Goal: Transaction & Acquisition: Subscribe to service/newsletter

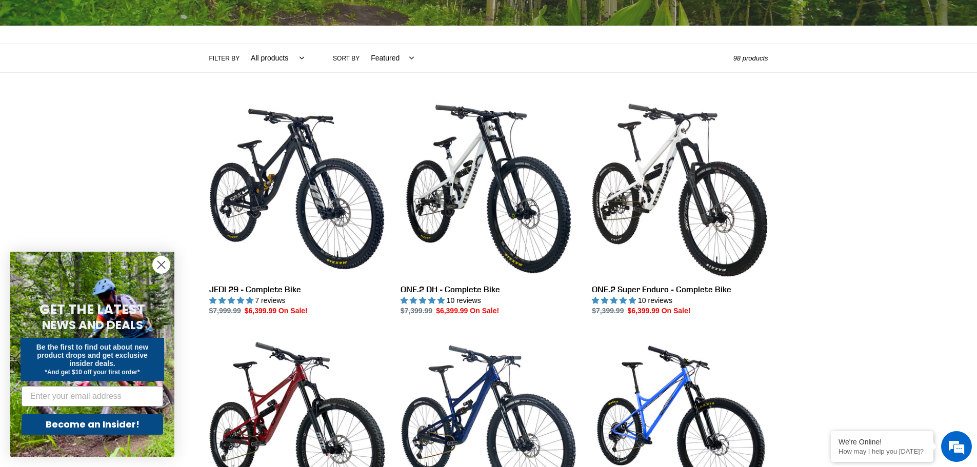
scroll to position [205, 0]
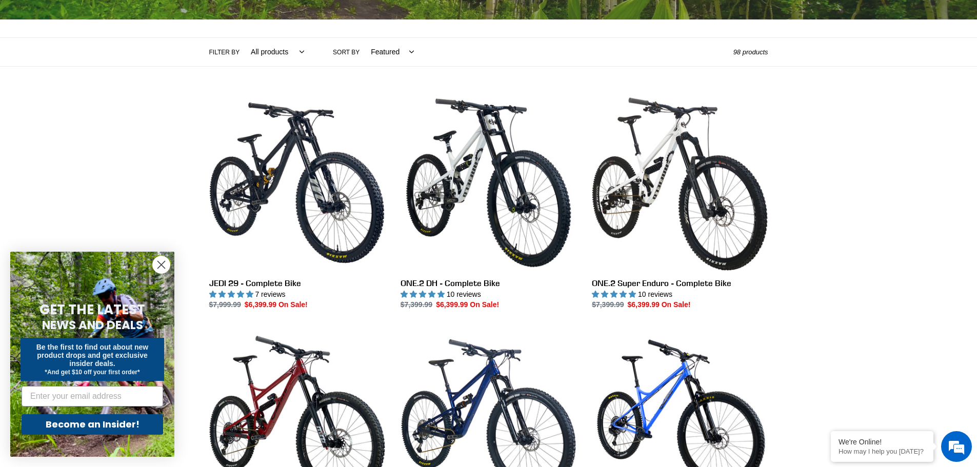
click at [167, 270] on circle "Close dialog" at bounding box center [161, 264] width 17 height 17
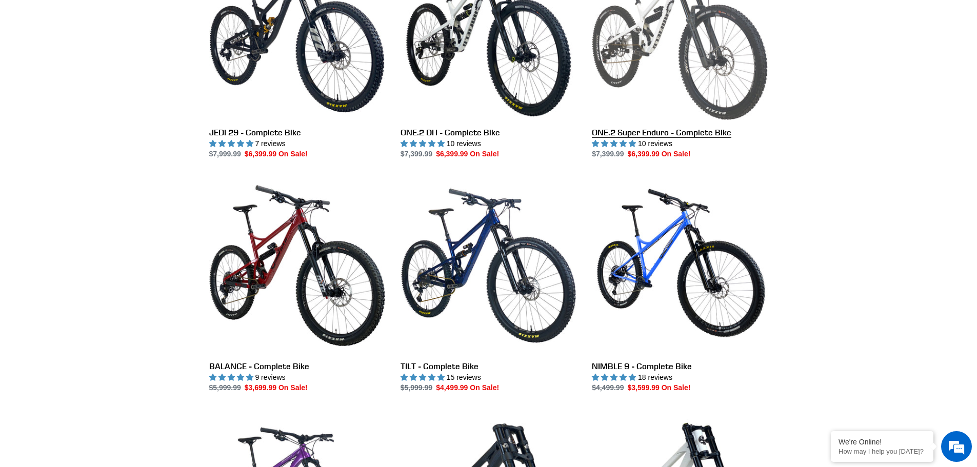
scroll to position [308, 0]
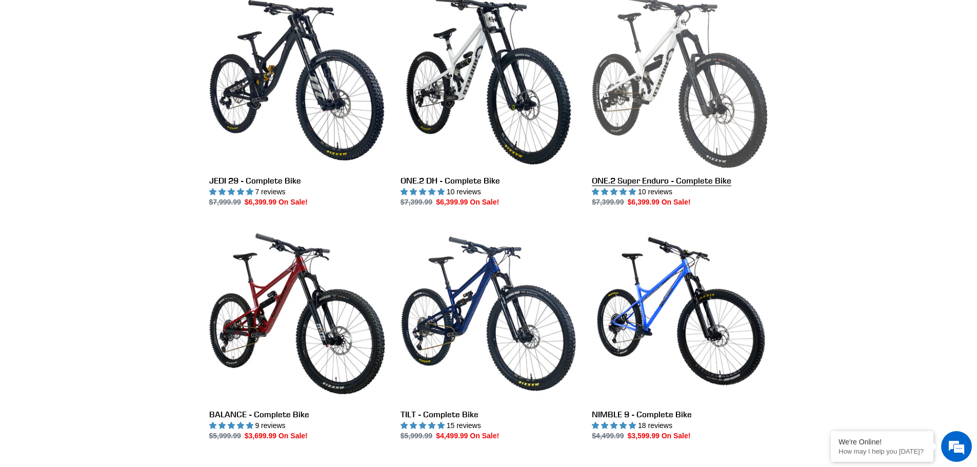
click at [694, 125] on link "ONE.2 Super Enduro - Complete Bike" at bounding box center [680, 100] width 176 height 216
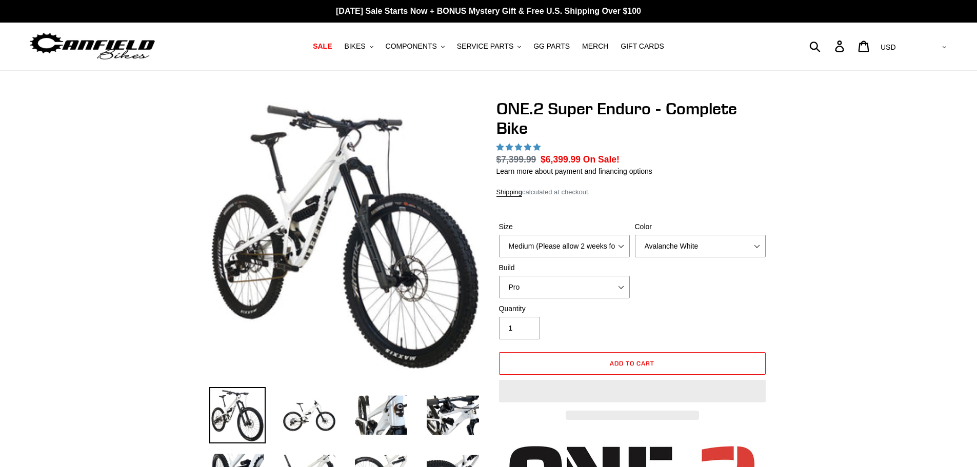
select select "highest-rating"
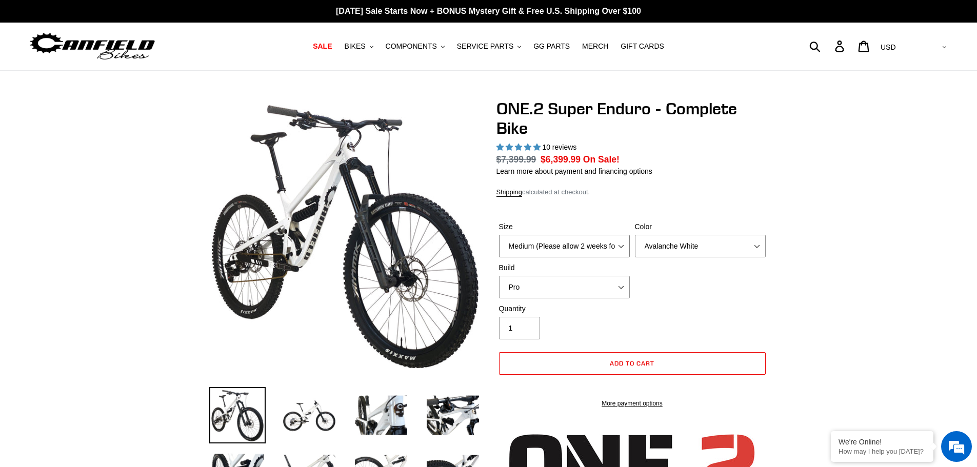
click at [623, 246] on select "Medium (Please allow 2 weeks for delivery) Large (Sold Out)" at bounding box center [564, 246] width 131 height 23
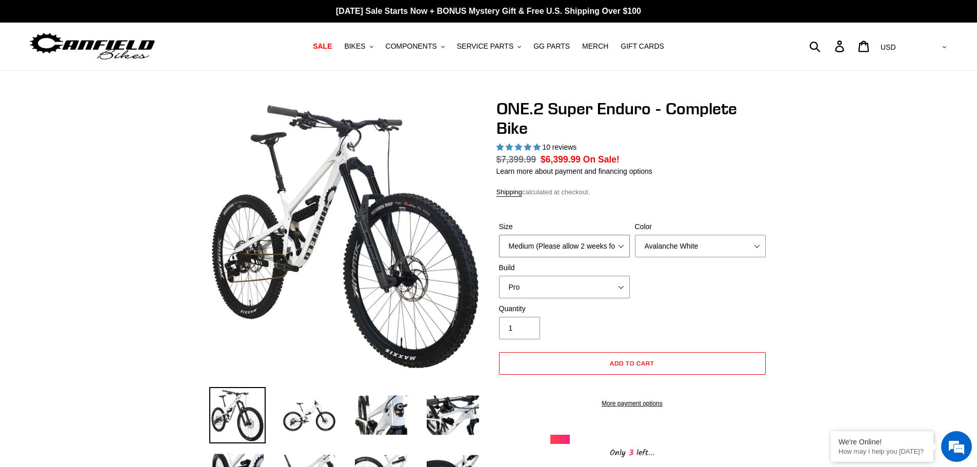
click at [623, 246] on select "Medium (Please allow 2 weeks for delivery) Large (Sold Out)" at bounding box center [564, 246] width 131 height 23
click at [598, 286] on select "Pro" at bounding box center [564, 287] width 131 height 23
click at [623, 249] on select "Medium (Please allow 2 weeks for delivery) Large (Sold Out)" at bounding box center [564, 246] width 131 height 23
click at [499, 235] on select "Medium (Please allow 2 weeks for delivery) Large (Sold Out)" at bounding box center [564, 246] width 131 height 23
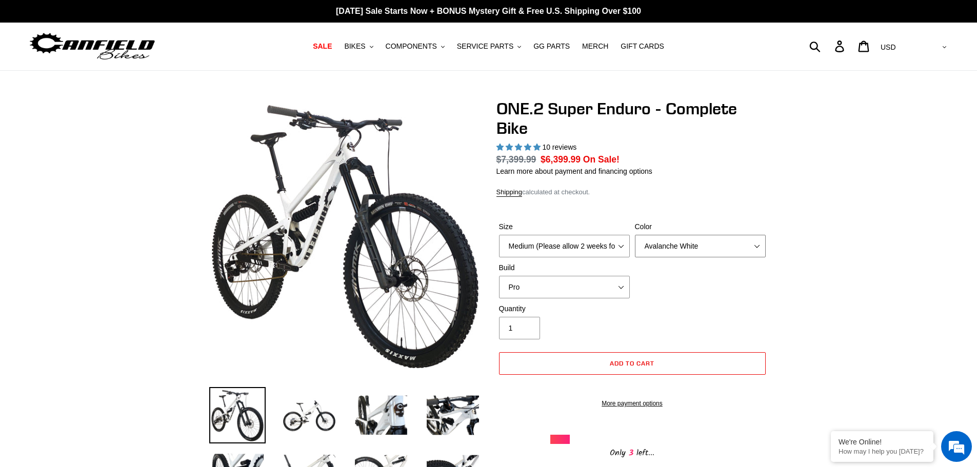
click at [747, 251] on select "Avalanche White Bentonite Grey" at bounding box center [700, 246] width 131 height 23
click at [635, 235] on select "Avalanche White Bentonite Grey" at bounding box center [700, 246] width 131 height 23
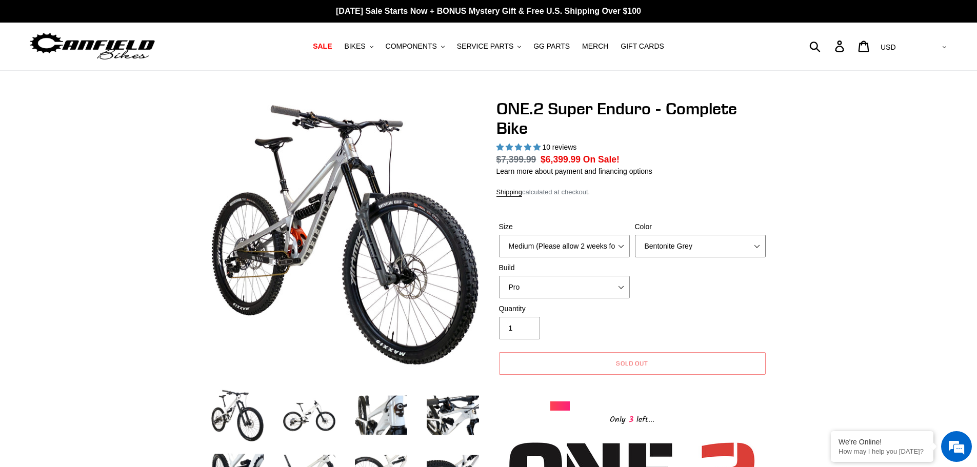
click at [747, 243] on select "Avalanche White Bentonite Grey" at bounding box center [700, 246] width 131 height 23
select select "Avalanche White"
click at [635, 235] on select "Avalanche White Bentonite Grey" at bounding box center [700, 246] width 131 height 23
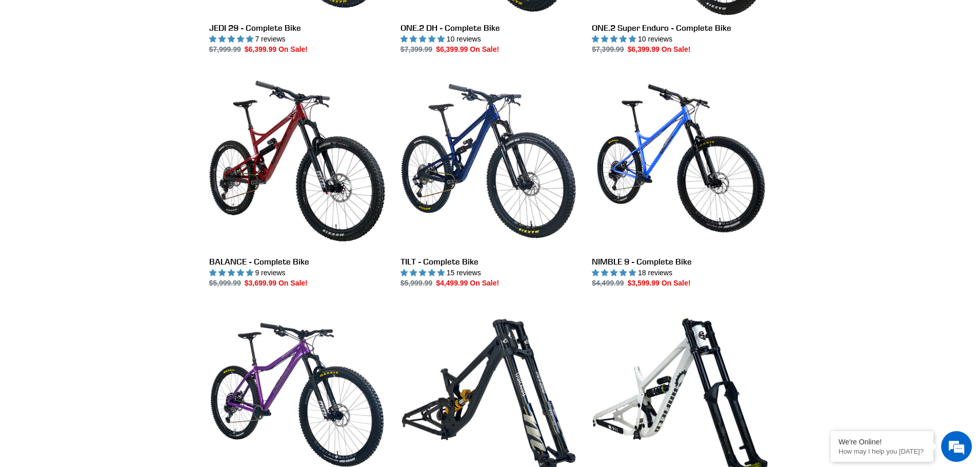
scroll to position [462, 0]
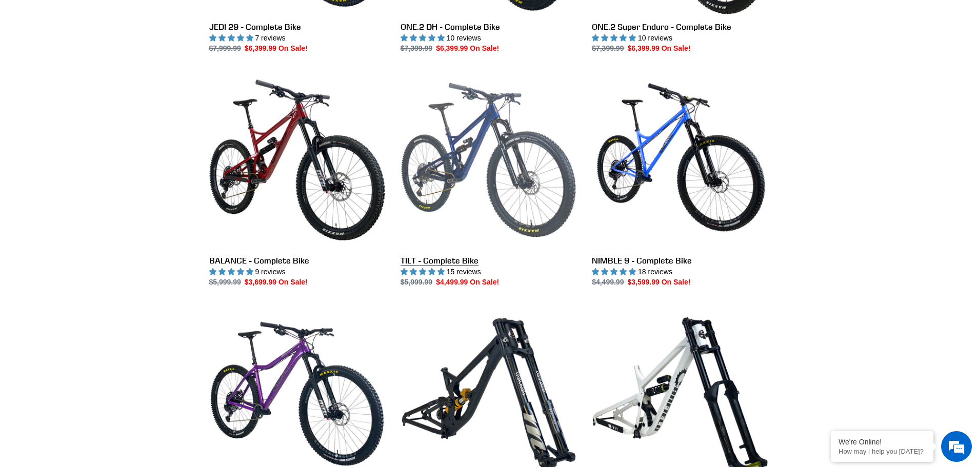
click at [473, 181] on link "TILT - Complete Bike" at bounding box center [489, 180] width 176 height 216
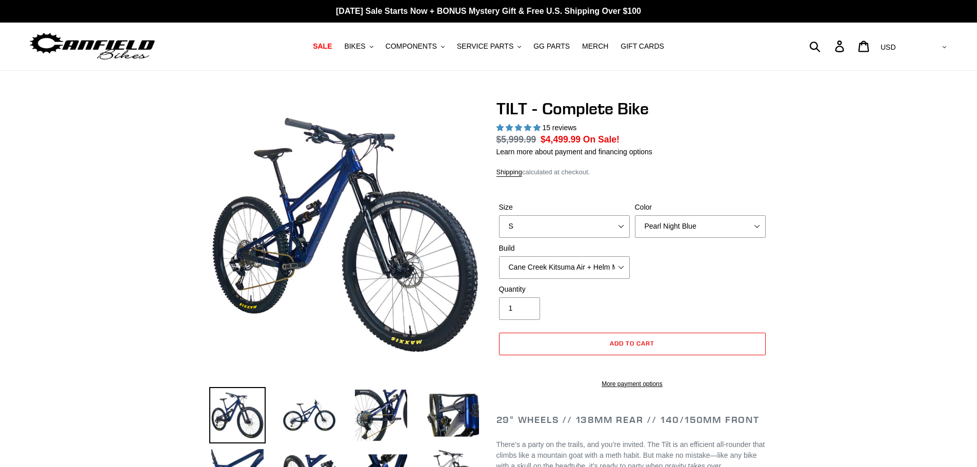
select select "highest-rating"
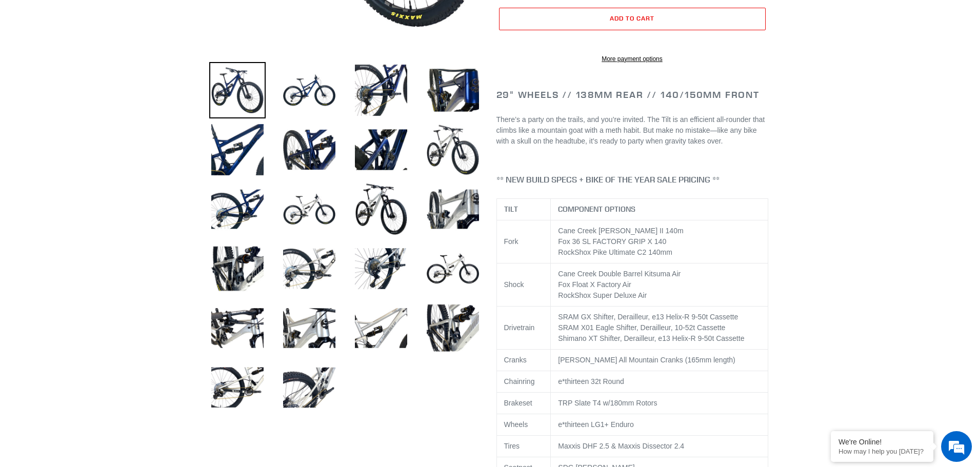
scroll to position [462, 0]
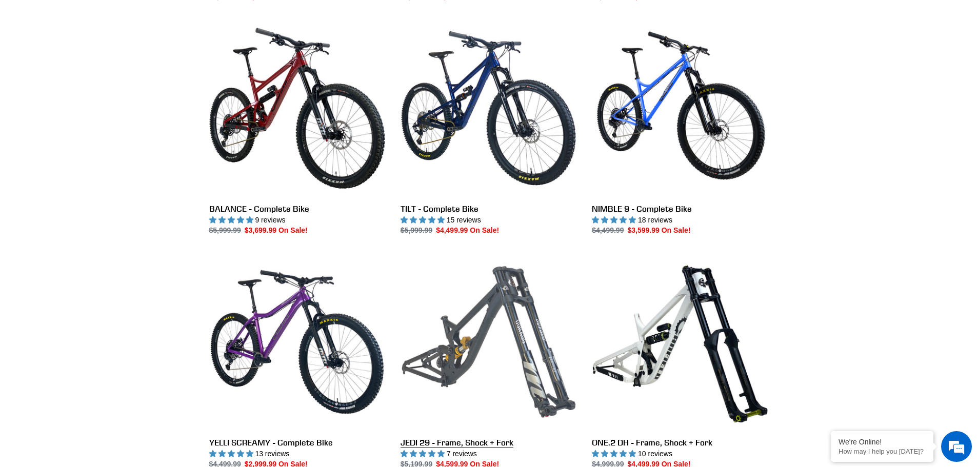
scroll to position [513, 0]
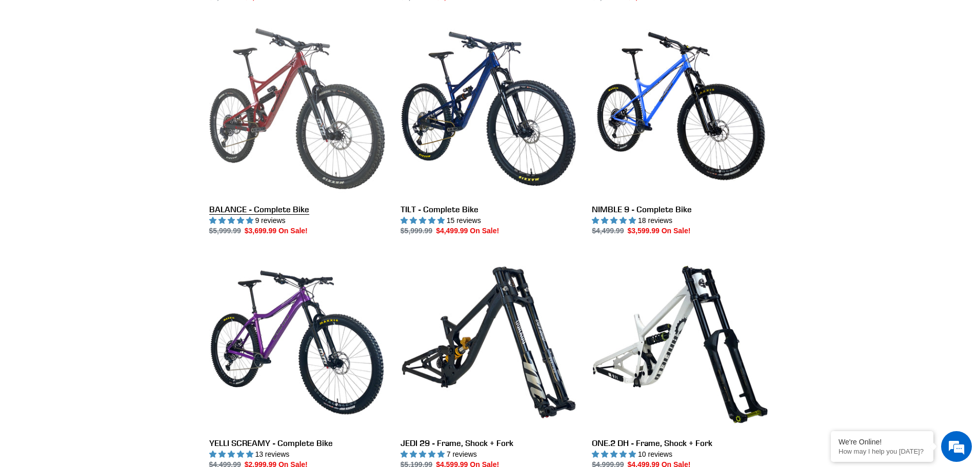
click at [245, 146] on link "BALANCE - Complete Bike" at bounding box center [297, 129] width 176 height 216
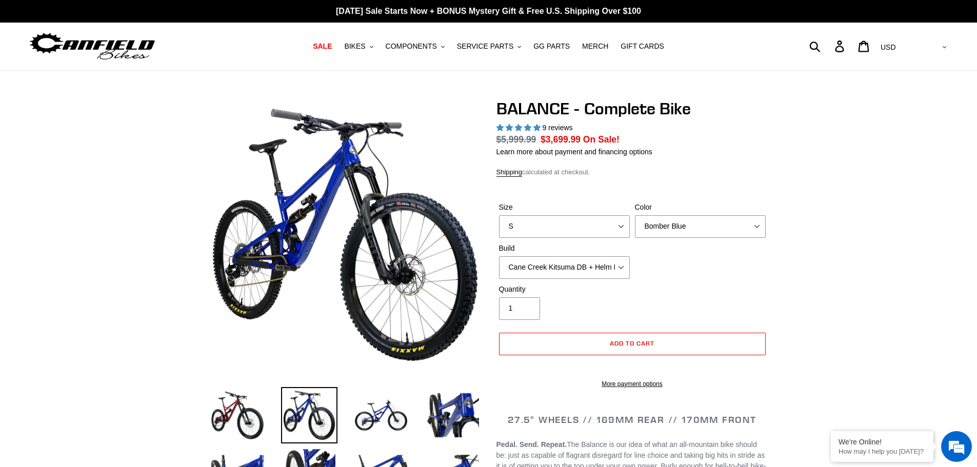
select select "highest-rating"
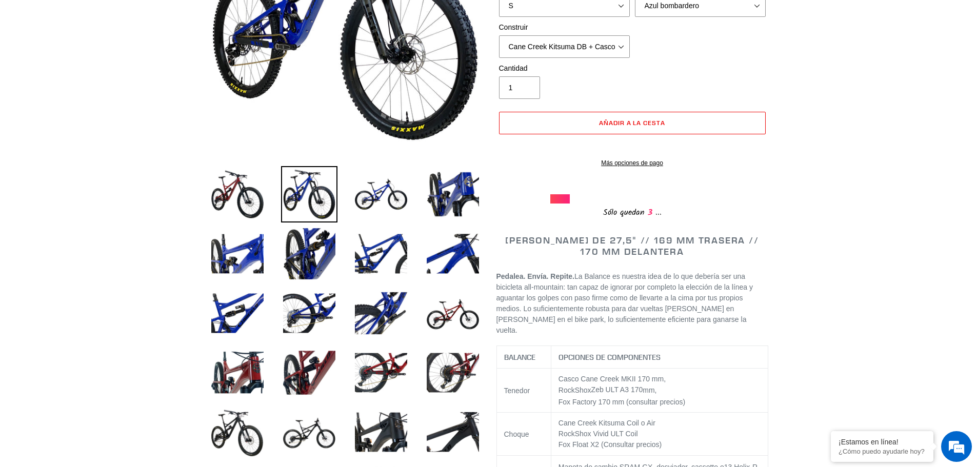
scroll to position [103, 0]
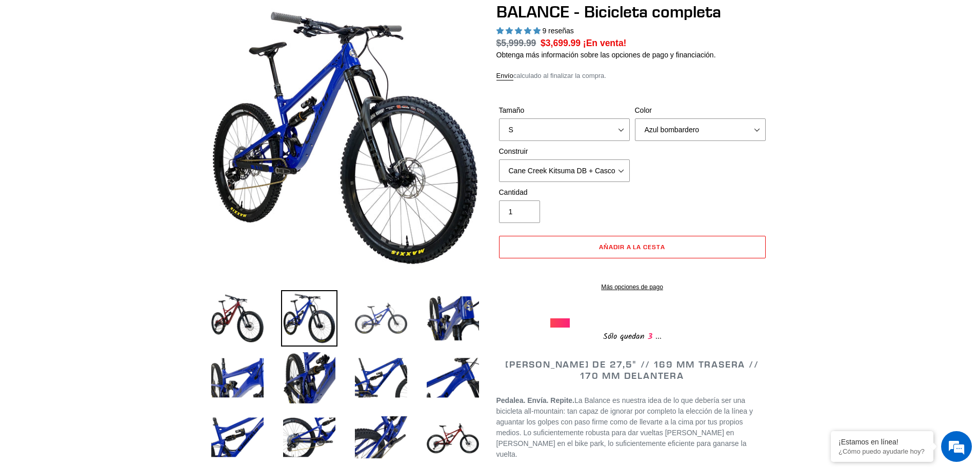
click at [390, 314] on img at bounding box center [381, 318] width 56 height 56
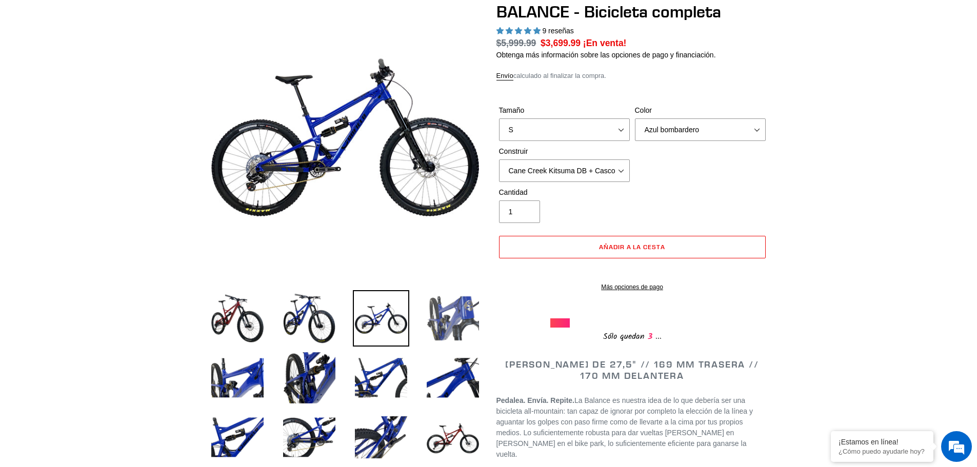
click at [472, 310] on img at bounding box center [453, 318] width 56 height 56
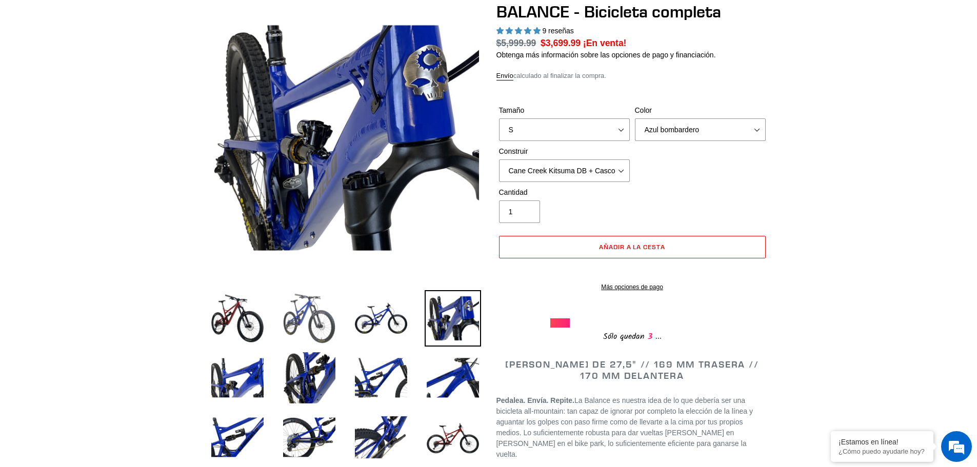
click at [300, 323] on img at bounding box center [309, 318] width 56 height 56
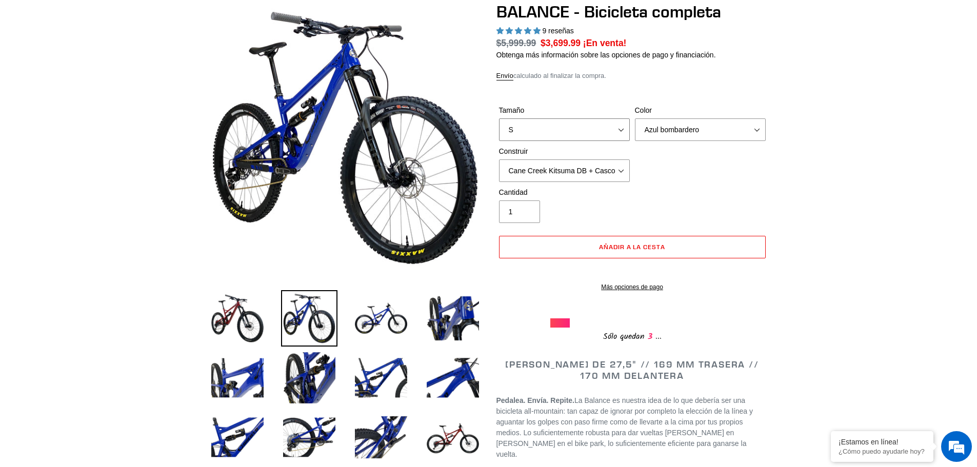
click at [628, 121] on select "S METRO Yo SG" at bounding box center [564, 129] width 131 height 23
select select "L"
click at [499, 118] on select "S METRO Yo SG" at bounding box center [564, 129] width 131 height 23
click at [624, 165] on select "Cane Creek Kitsuma DB + Casco MKII + SRAM GX Cane Creek Kitsuma DB + Helm MKII …" at bounding box center [564, 171] width 131 height 23
click at [499, 160] on select "Cane Creek Kitsuma DB + Casco MKII + SRAM GX Cane Creek Kitsuma DB + Helm MKII …" at bounding box center [564, 171] width 131 height 23
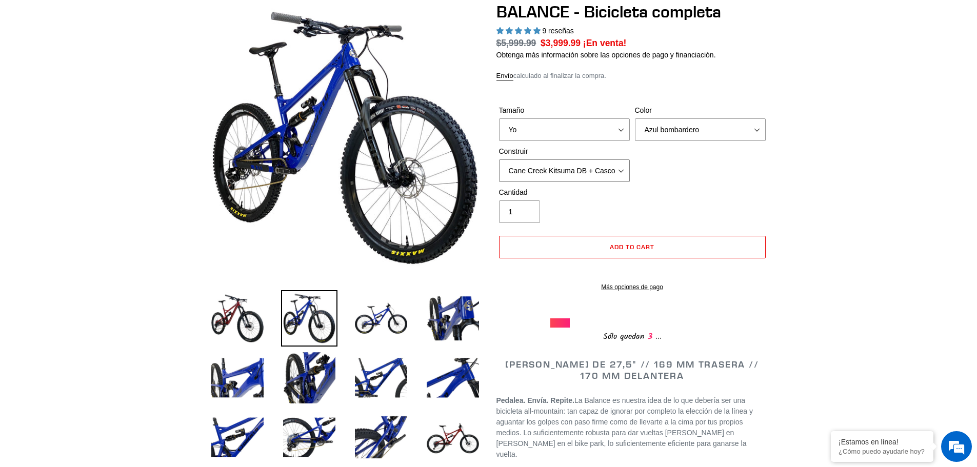
click at [625, 163] on select "Cane Creek Kitsuma DB + Casco MKII + SRAM GX Cane Creek Kitsuma DB + Helm MKII …" at bounding box center [564, 171] width 131 height 23
click at [499, 160] on select "Cane Creek Kitsuma DB + Casco MKII + SRAM GX Cane Creek Kitsuma DB + Helm MKII …" at bounding box center [564, 171] width 131 height 23
click at [622, 162] on select "Cane Creek Kitsuma DB + Casco MKII + SRAM GX Cane Creek Kitsuma DB + Helm MKII …" at bounding box center [564, 171] width 131 height 23
click at [499, 160] on select "Cane Creek Kitsuma DB + Casco MKII + SRAM GX Cane Creek Kitsuma DB + Helm MKII …" at bounding box center [564, 171] width 131 height 23
click at [622, 161] on select "Cane Creek Kitsuma DB + Casco MKII + SRAM GX Cane Creek Kitsuma DB + Helm MKII …" at bounding box center [564, 171] width 131 height 23
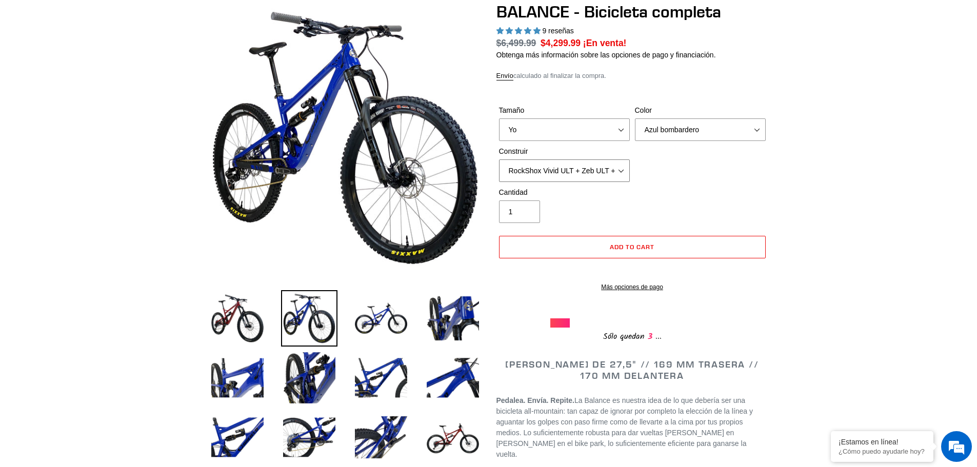
click at [499, 160] on select "Cane Creek Kitsuma DB + Casco MKII + SRAM GX Cane Creek Kitsuma DB + Helm MKII …" at bounding box center [564, 171] width 131 height 23
click at [626, 161] on select "Cane Creek Kitsuma DB + Casco MKII + SRAM GX Cane Creek Kitsuma DB + Helm MKII …" at bounding box center [564, 171] width 131 height 23
click at [499, 160] on select "Cane Creek Kitsuma DB + Casco MKII + SRAM GX Cane Creek Kitsuma DB + Helm MKII …" at bounding box center [564, 171] width 131 height 23
click at [620, 167] on select "Cane Creek Kitsuma DB + Casco MKII + SRAM GX Cane Creek Kitsuma DB + Helm MKII …" at bounding box center [564, 171] width 131 height 23
click at [499, 160] on select "Cane Creek Kitsuma DB + Casco MKII + SRAM GX Cane Creek Kitsuma DB + Helm MKII …" at bounding box center [564, 171] width 131 height 23
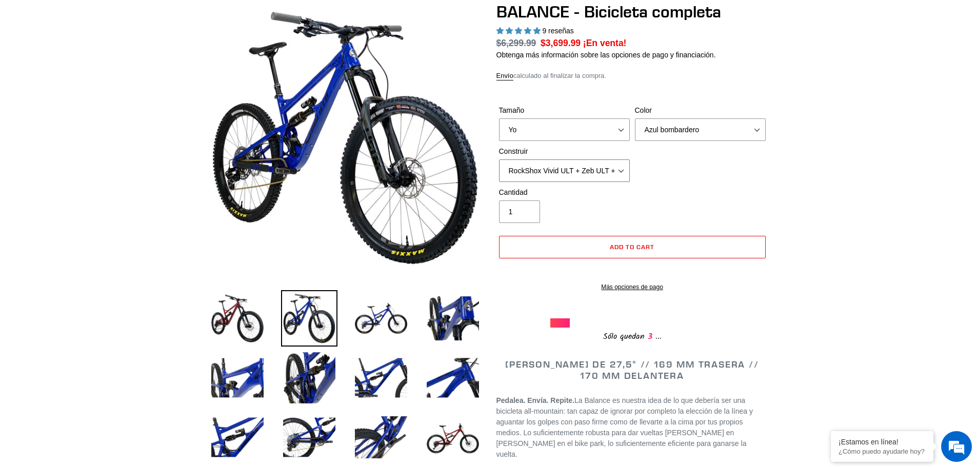
click at [626, 161] on select "Cane Creek Kitsuma DB + Casco MKII + SRAM GX Cane Creek Kitsuma DB + Helm MKII …" at bounding box center [564, 171] width 131 height 23
select select "Cane Creek Kitsuma DB + Helm MKII + SRAM GX"
click at [499, 160] on select "Cane Creek Kitsuma DB + Casco MKII + SRAM GX Cane Creek Kitsuma DB + Helm MKII …" at bounding box center [564, 171] width 131 height 23
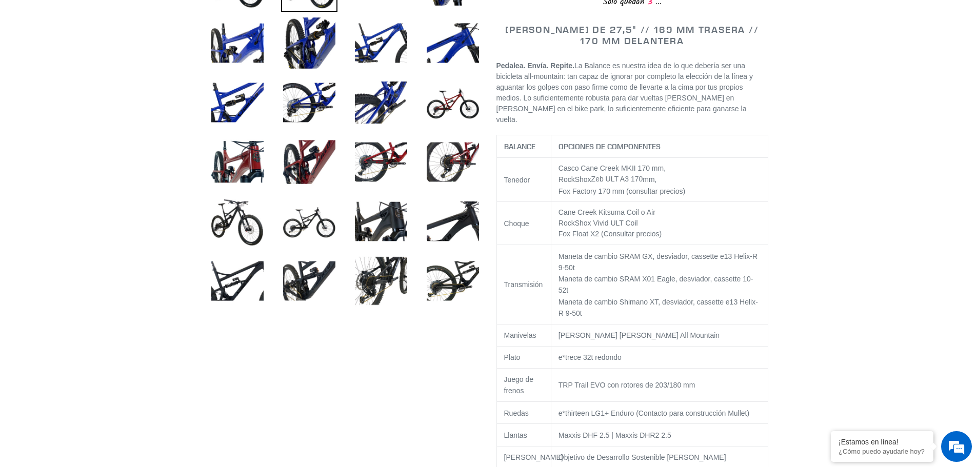
scroll to position [462, 0]
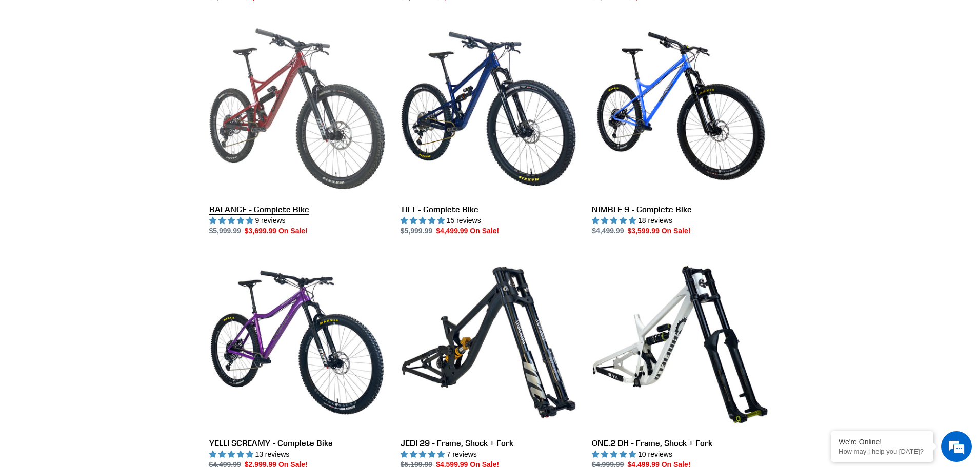
click at [277, 131] on link "BALANCE - Complete Bike" at bounding box center [297, 129] width 176 height 216
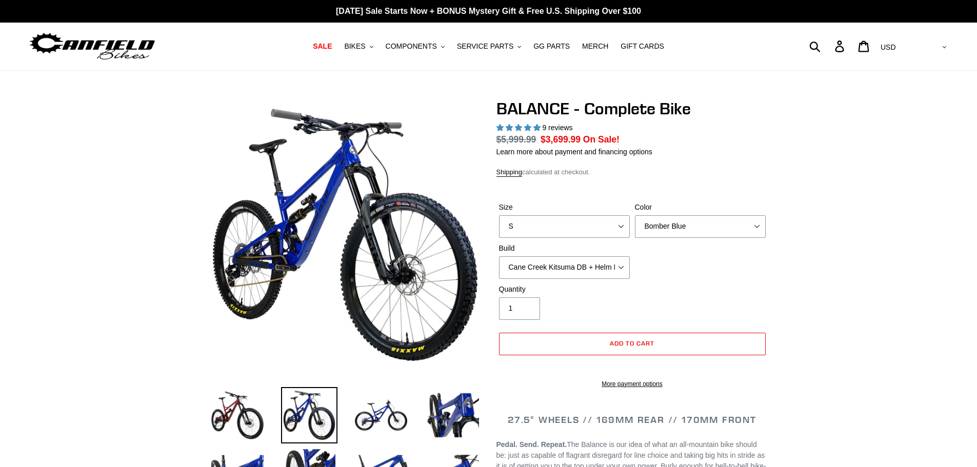
select select "highest-rating"
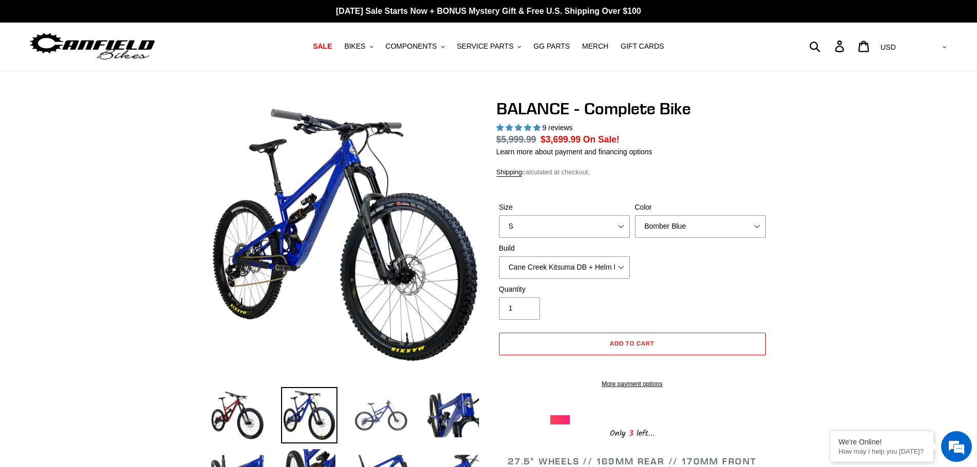
click at [389, 424] on img at bounding box center [381, 415] width 56 height 56
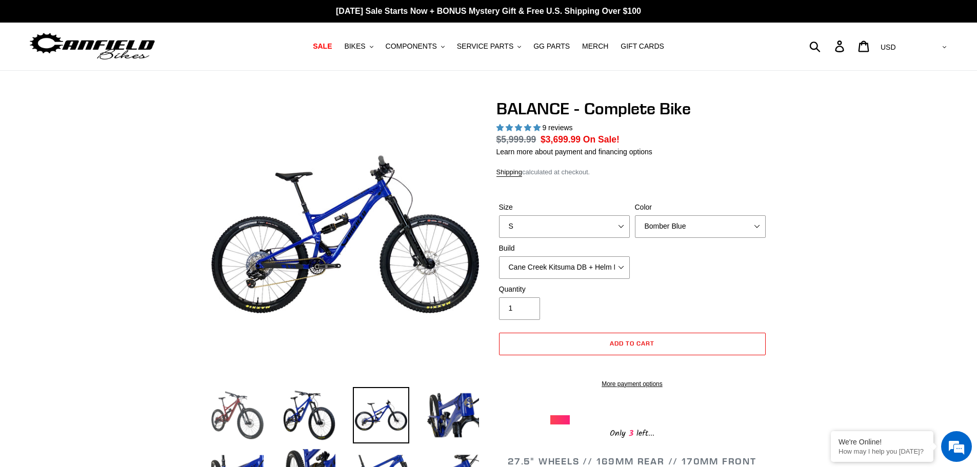
click at [258, 416] on img at bounding box center [237, 415] width 56 height 56
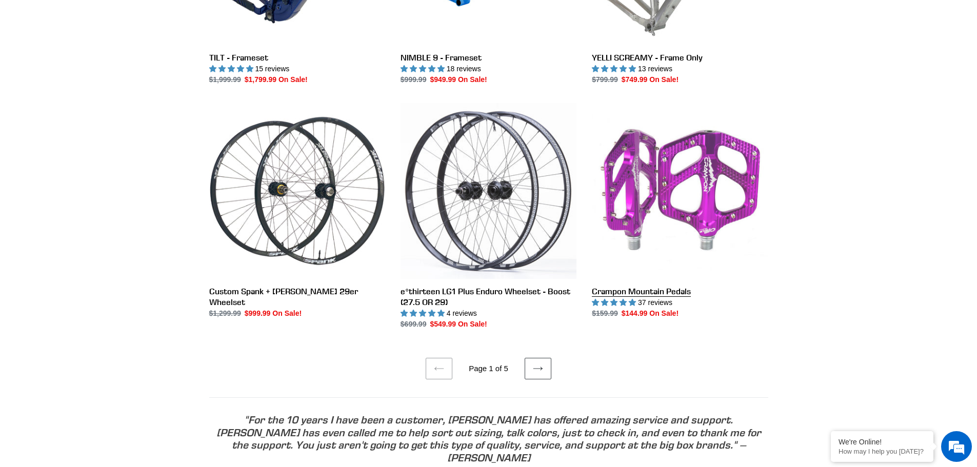
scroll to position [1795, 0]
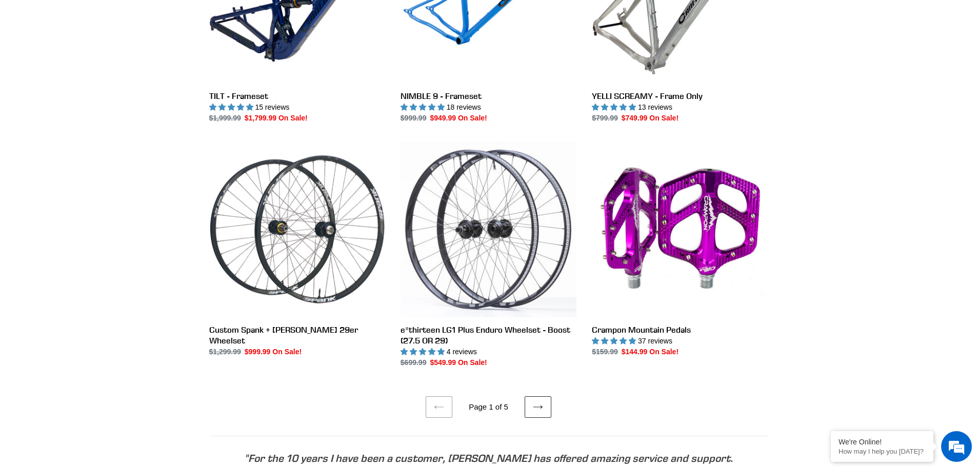
click at [538, 404] on icon at bounding box center [538, 407] width 10 height 10
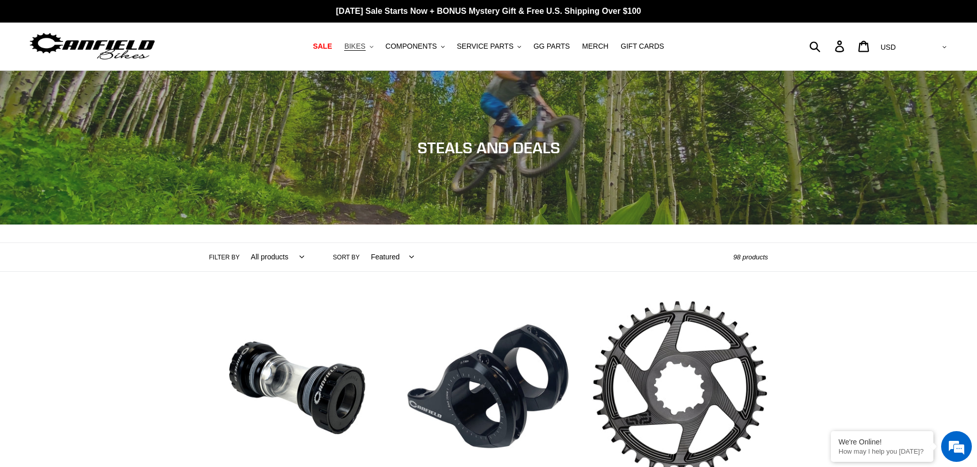
click at [365, 49] on span "BIKES" at bounding box center [354, 46] width 21 height 9
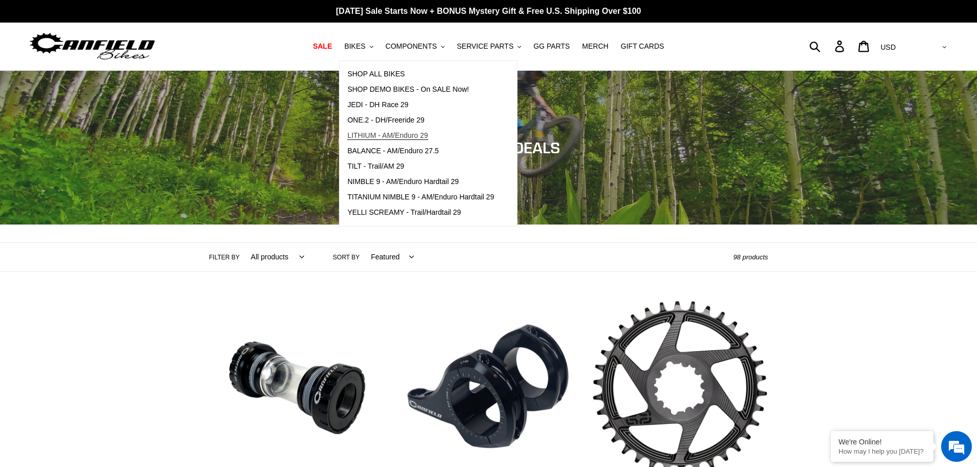
click at [383, 134] on span "LITHIUM - AM/Enduro 29" at bounding box center [387, 135] width 81 height 9
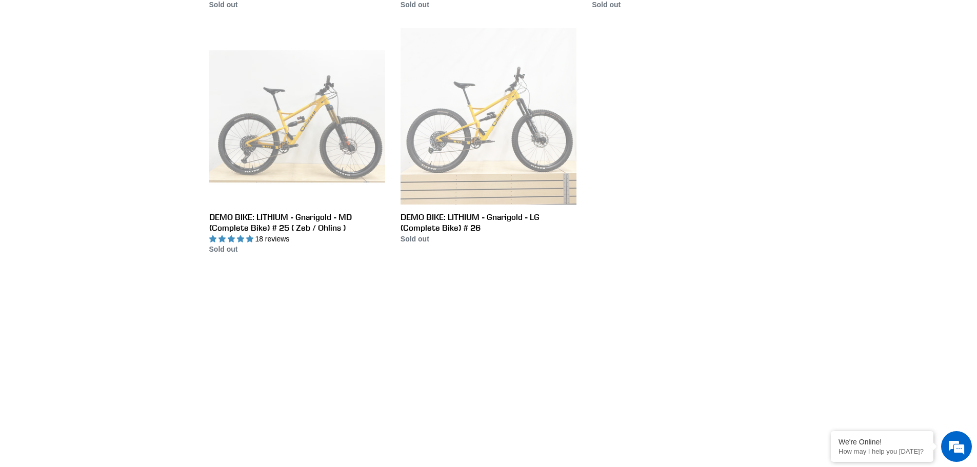
scroll to position [564, 0]
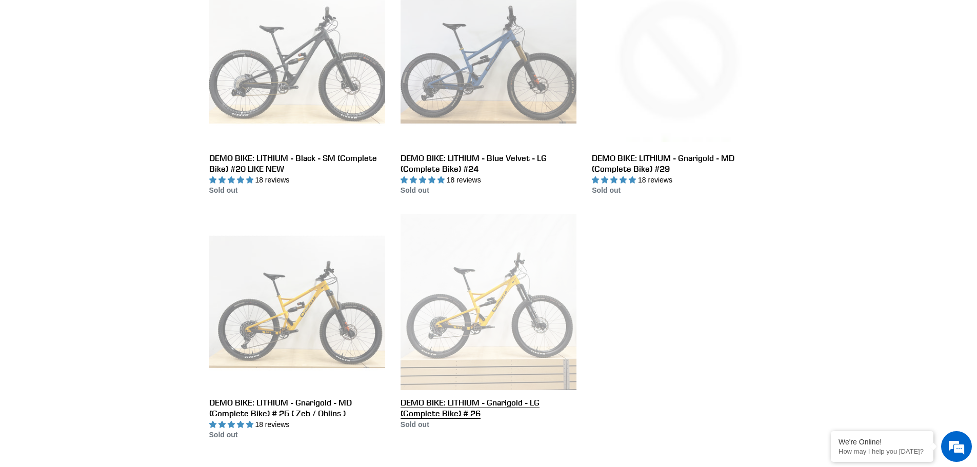
click at [459, 318] on link "DEMO BIKE: LITHIUM - Gnarigold - LG (Complete Bike) # 26" at bounding box center [489, 322] width 176 height 216
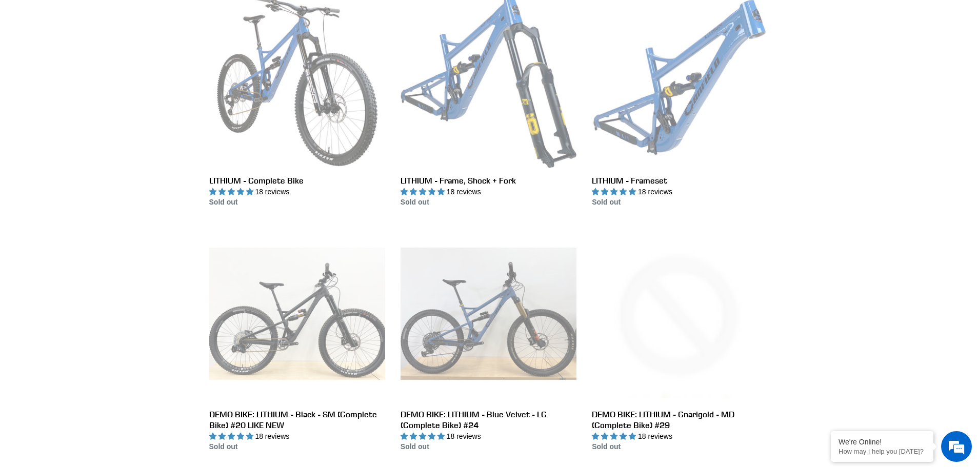
scroll to position [103, 0]
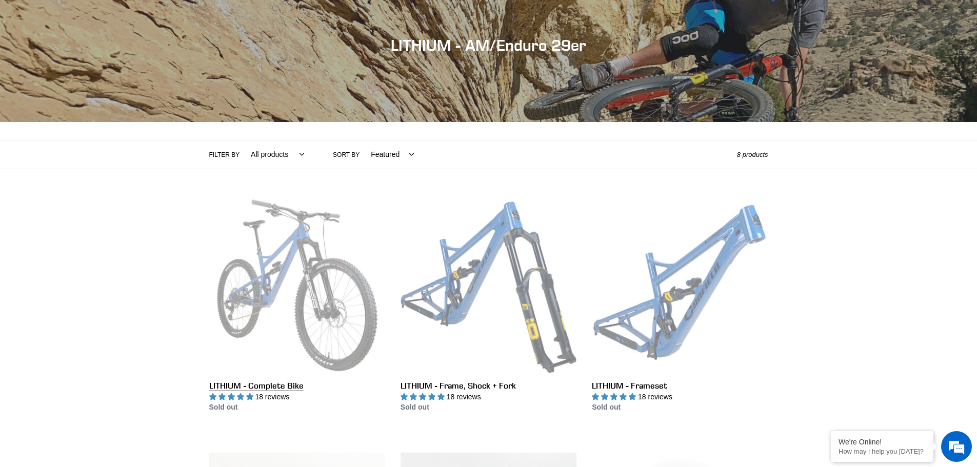
click at [261, 315] on link "LITHIUM - Complete Bike" at bounding box center [297, 305] width 176 height 216
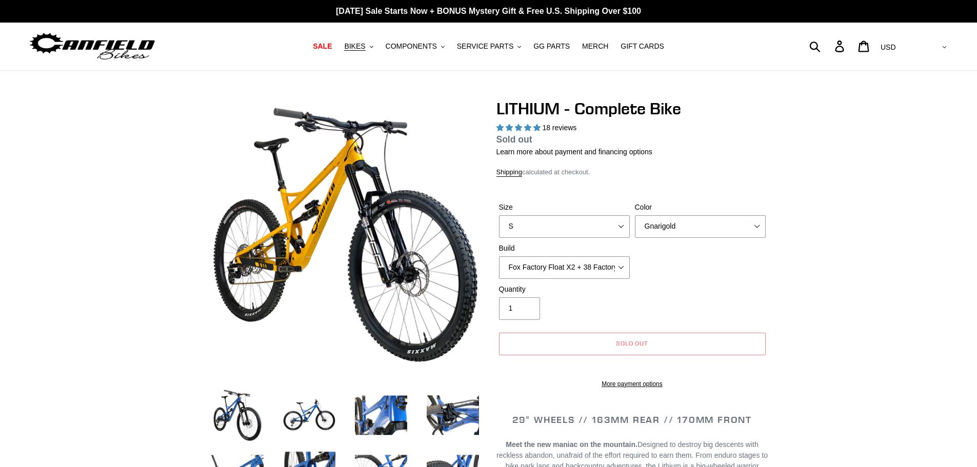
select select "highest-rating"
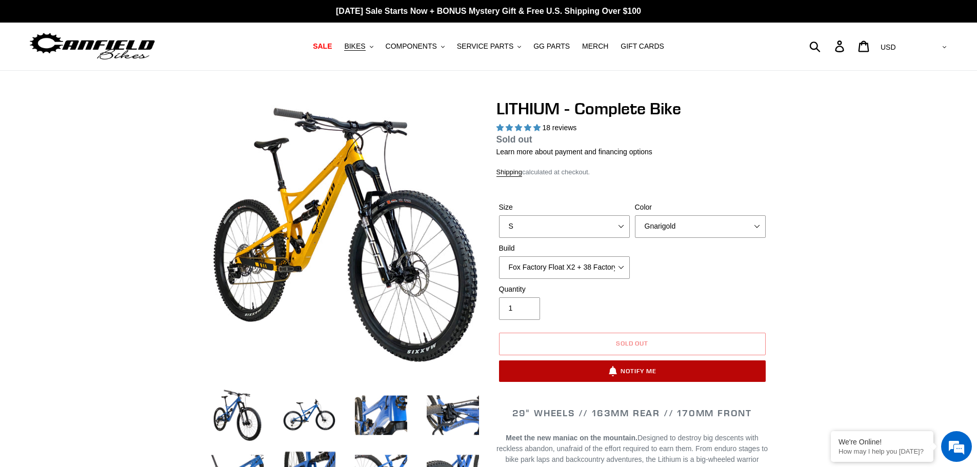
click at [660, 367] on button "Notify Me" at bounding box center [632, 372] width 267 height 22
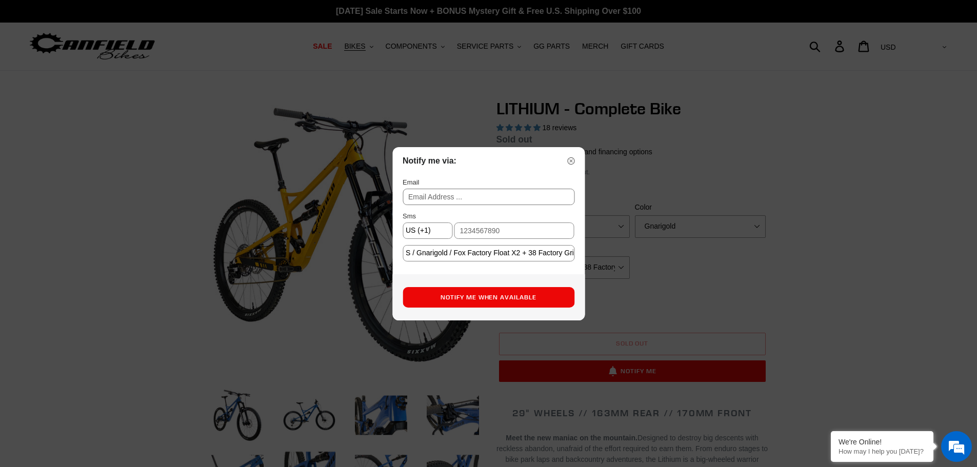
select select "MX"
click at [478, 190] on input "text" at bounding box center [489, 197] width 172 height 16
type input "chagolive1@gmail.com"
click at [481, 230] on input "text" at bounding box center [514, 231] width 121 height 16
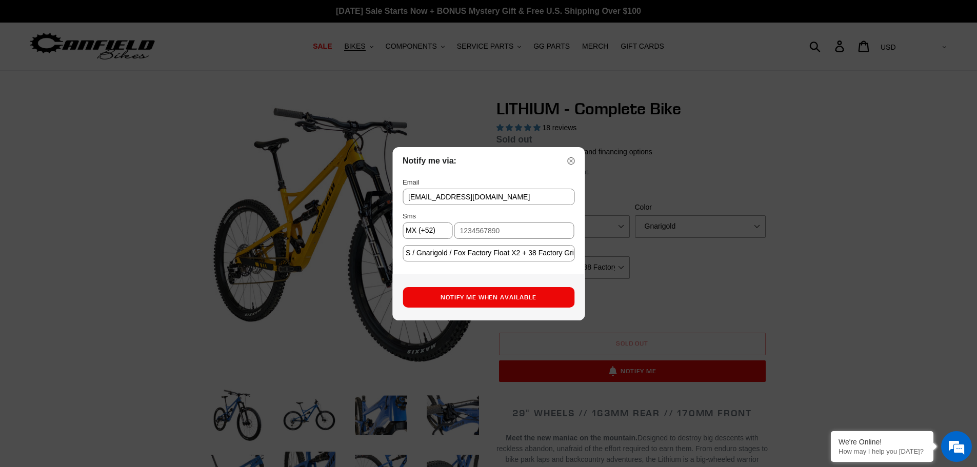
click at [572, 157] on img at bounding box center [570, 160] width 7 height 7
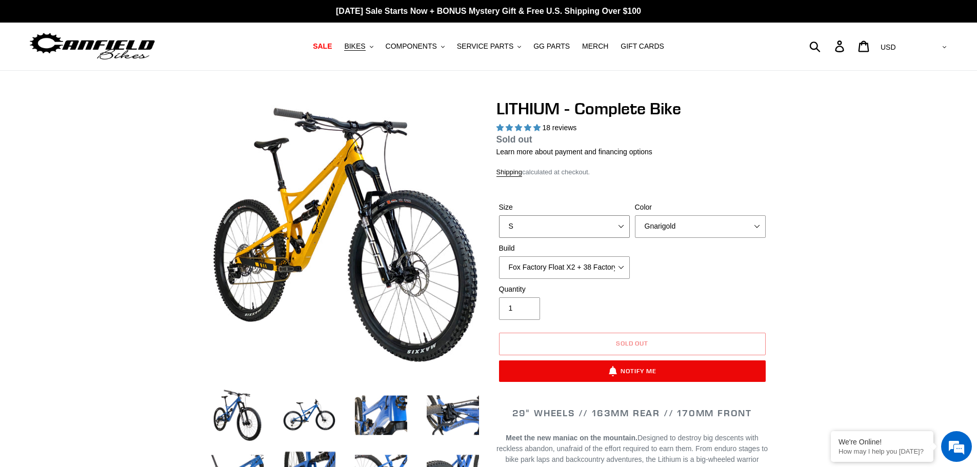
click at [607, 228] on select "S M L XL" at bounding box center [564, 226] width 131 height 23
select select "L"
click at [499, 215] on select "S M L XL" at bounding box center [564, 226] width 131 height 23
click at [621, 264] on select "Fox Factory Float X2 + 38 Factory Grip 2 170 + SRAM GX Fox Factory Float X2 + 3…" at bounding box center [564, 267] width 131 height 23
select select "Fox Factory Float X2 + 38 Factory Grip 2 170 + SRAM XO"
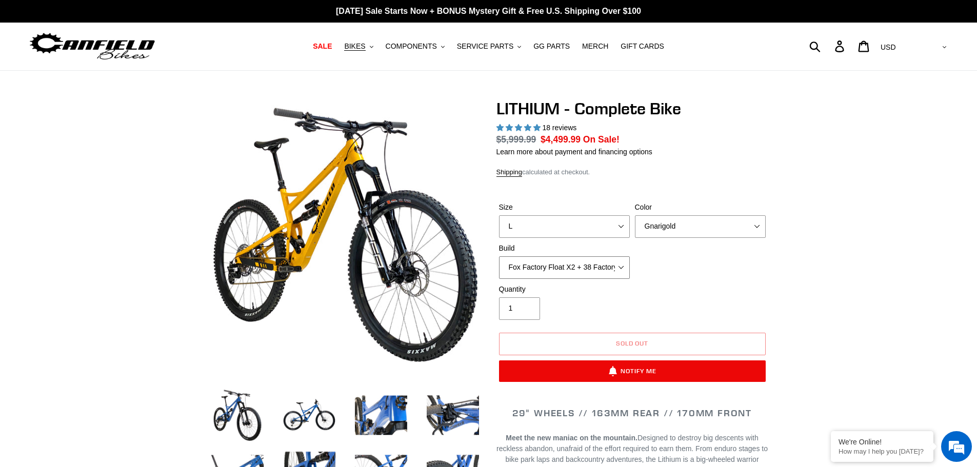
click at [499, 256] on select "Fox Factory Float X2 + 38 Factory Grip 2 170 + SRAM GX Fox Factory Float X2 + 3…" at bounding box center [564, 267] width 131 height 23
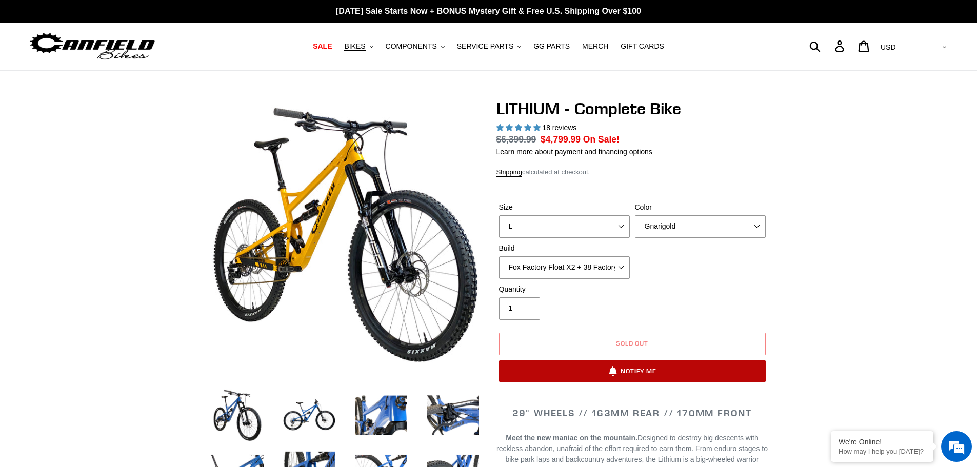
click at [658, 374] on button "Notify Me" at bounding box center [632, 372] width 267 height 22
select select "MX"
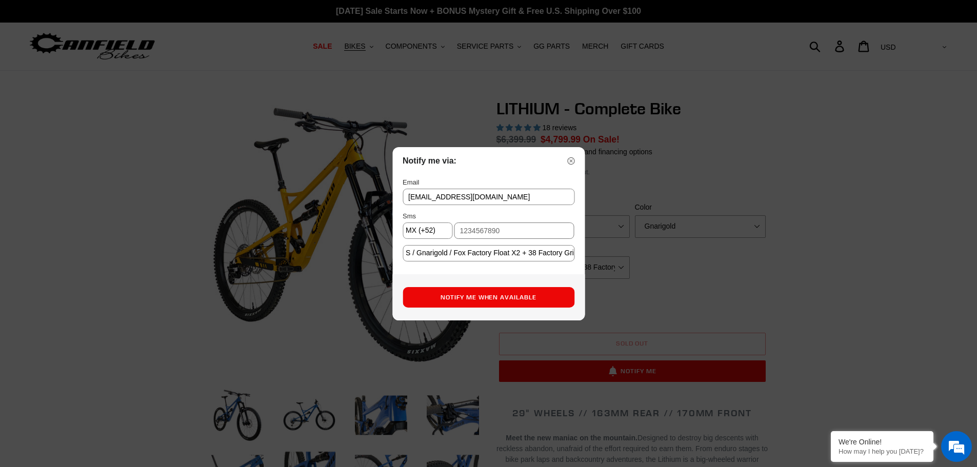
click at [492, 233] on input "text" at bounding box center [514, 231] width 121 height 16
click at [514, 295] on button "Notify Me When Available" at bounding box center [489, 297] width 172 height 21
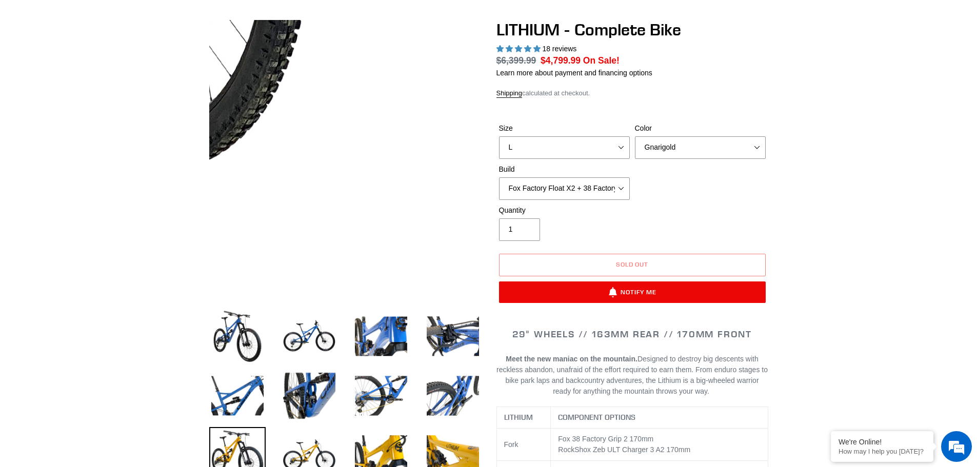
scroll to position [103, 0]
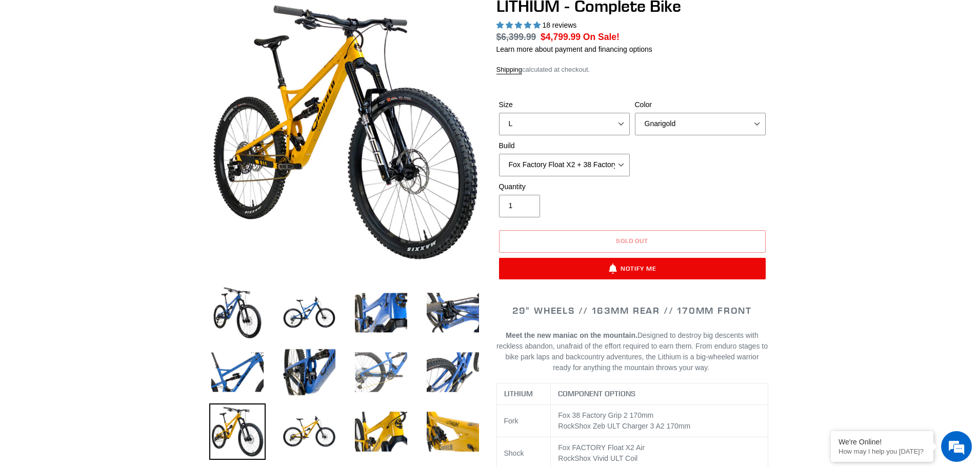
click at [398, 372] on img at bounding box center [381, 372] width 56 height 56
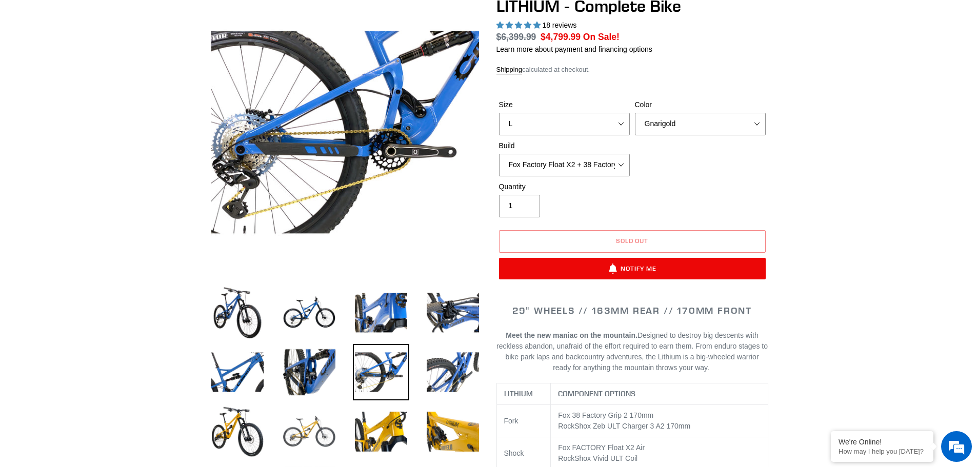
click at [300, 438] on img at bounding box center [309, 432] width 56 height 56
